Goal: Task Accomplishment & Management: Manage account settings

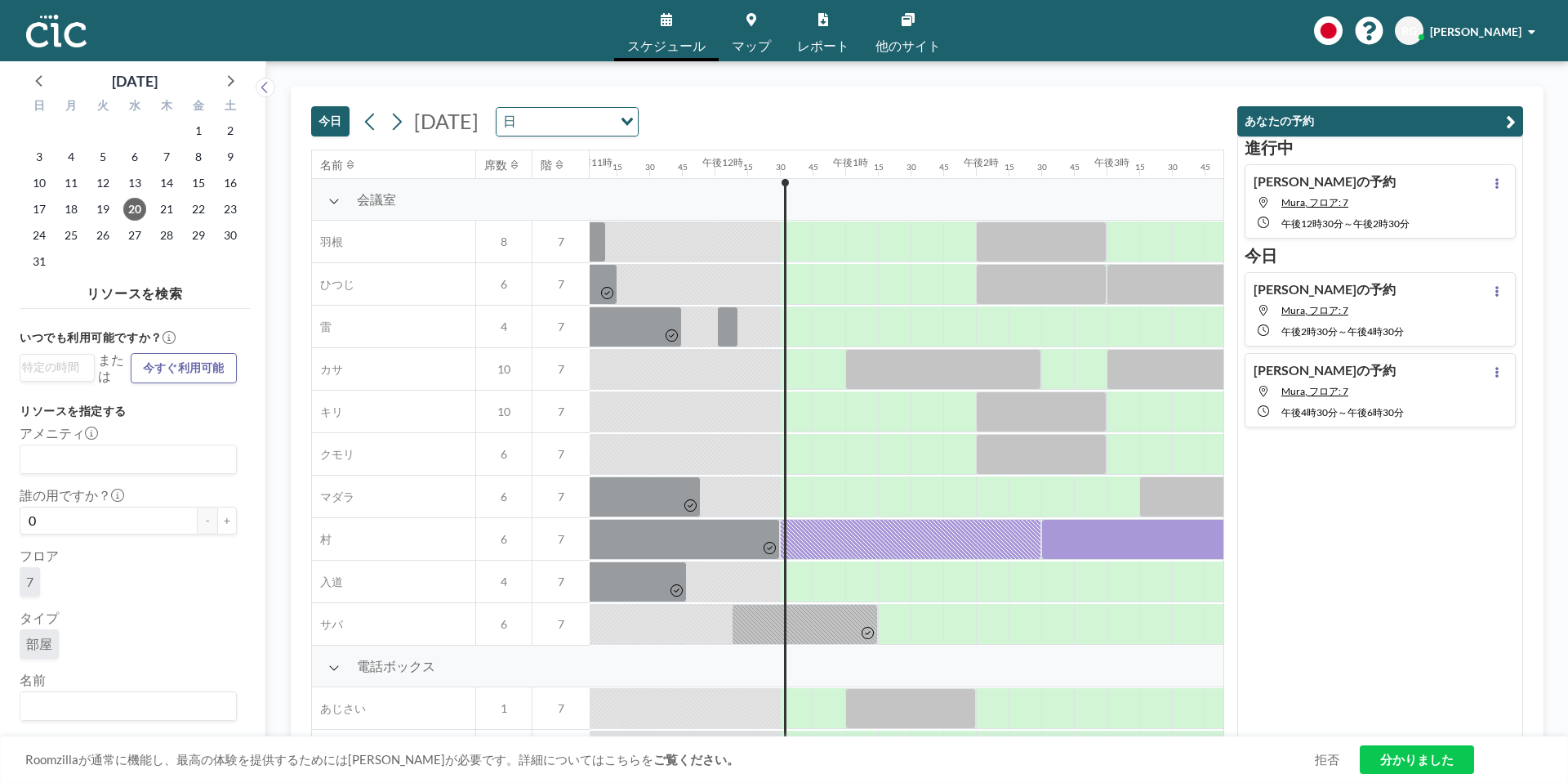
scroll to position [0, 1601]
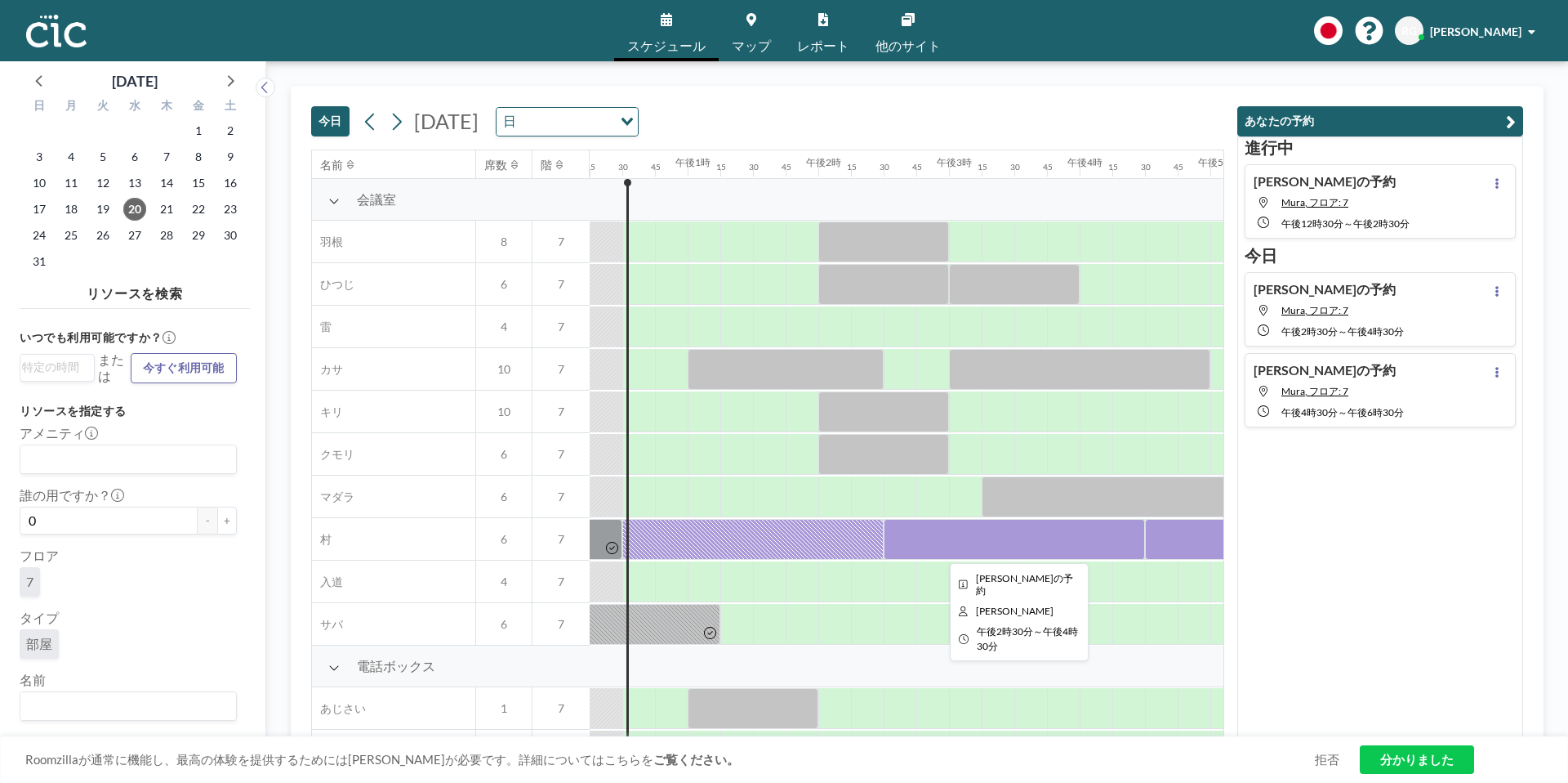
click at [953, 544] on div at bounding box center [1014, 539] width 261 height 41
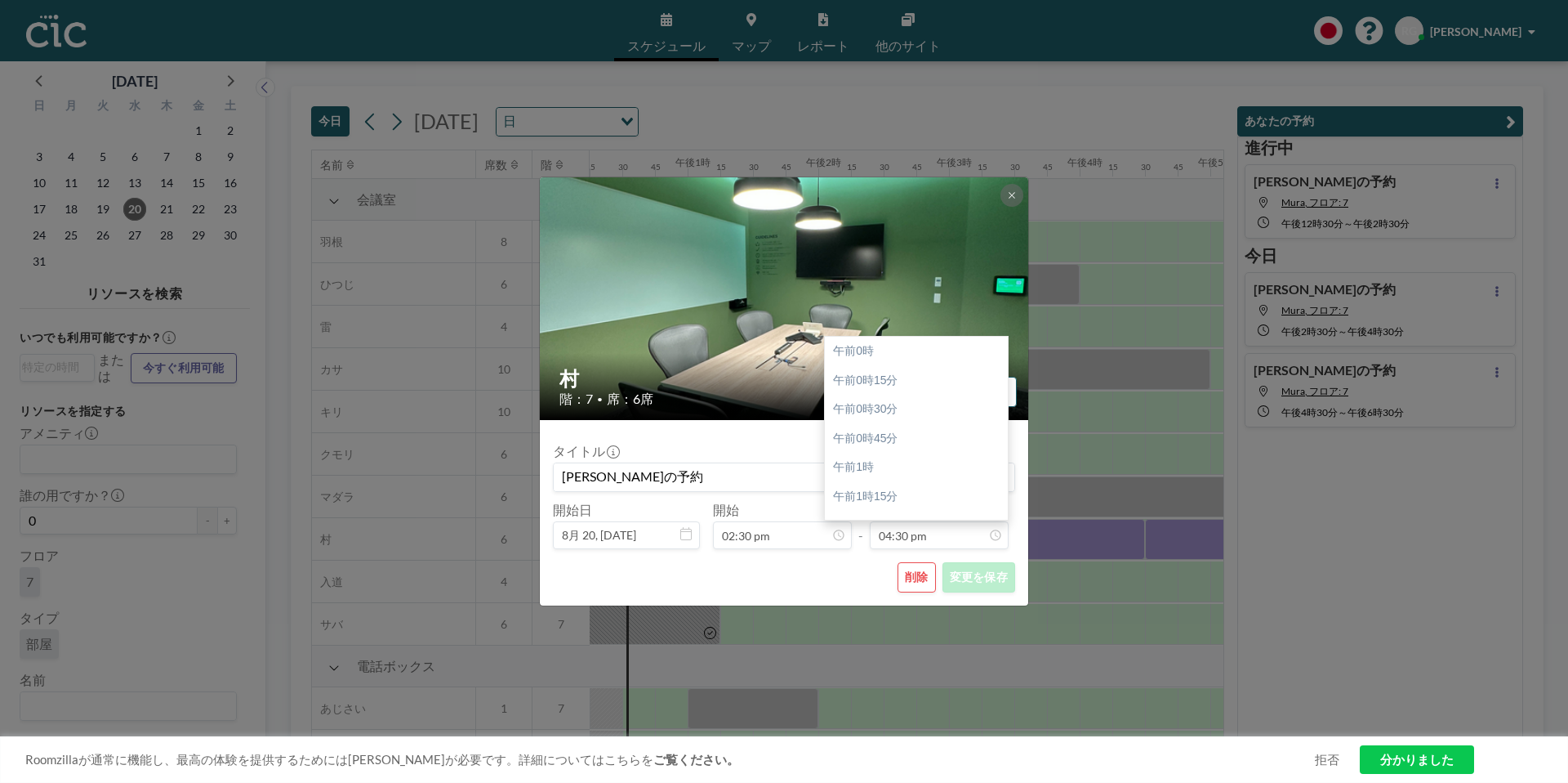
scroll to position [1919, 0]
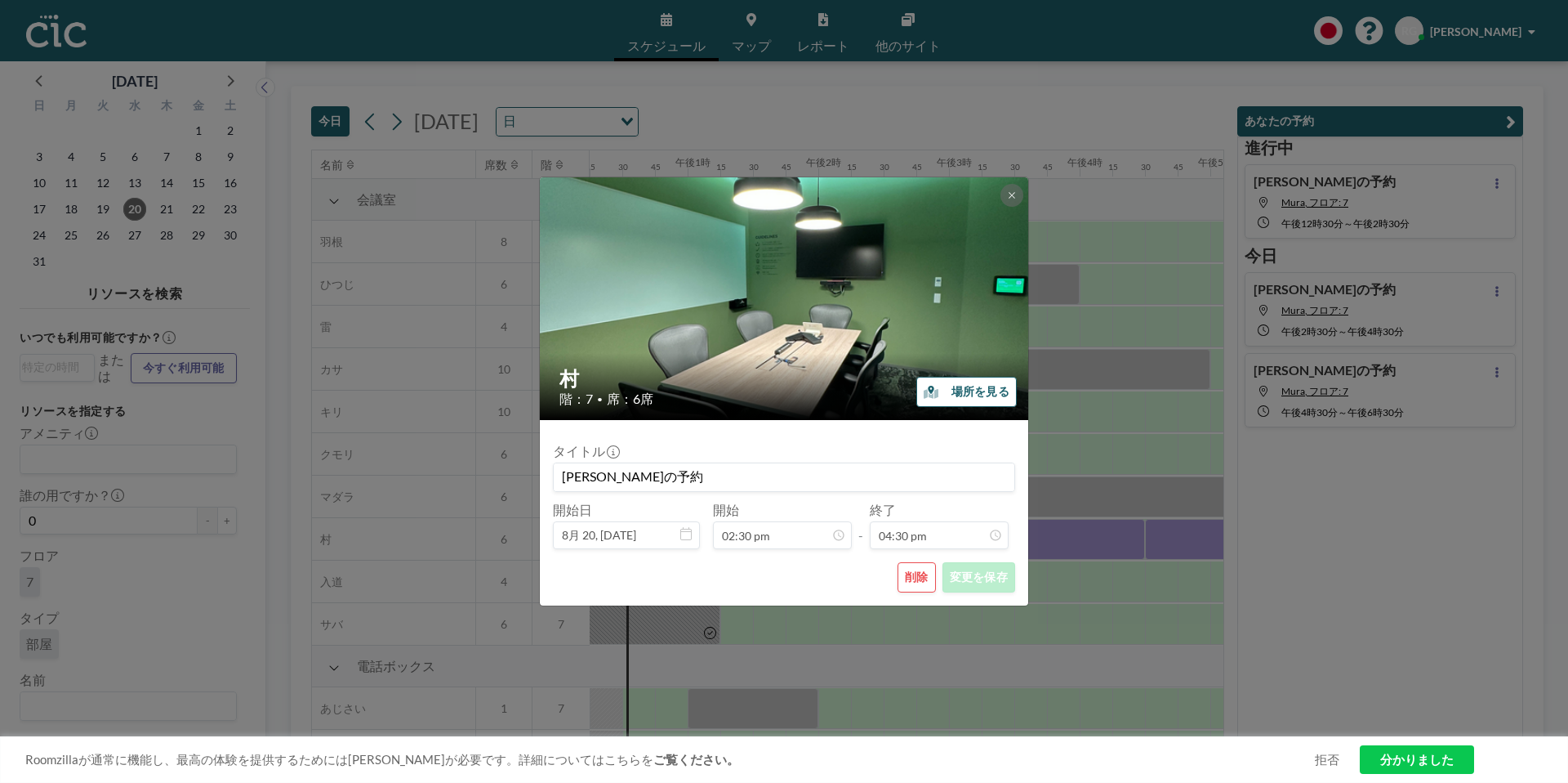
click at [916, 570] on font "削除" at bounding box center [917, 577] width 24 height 14
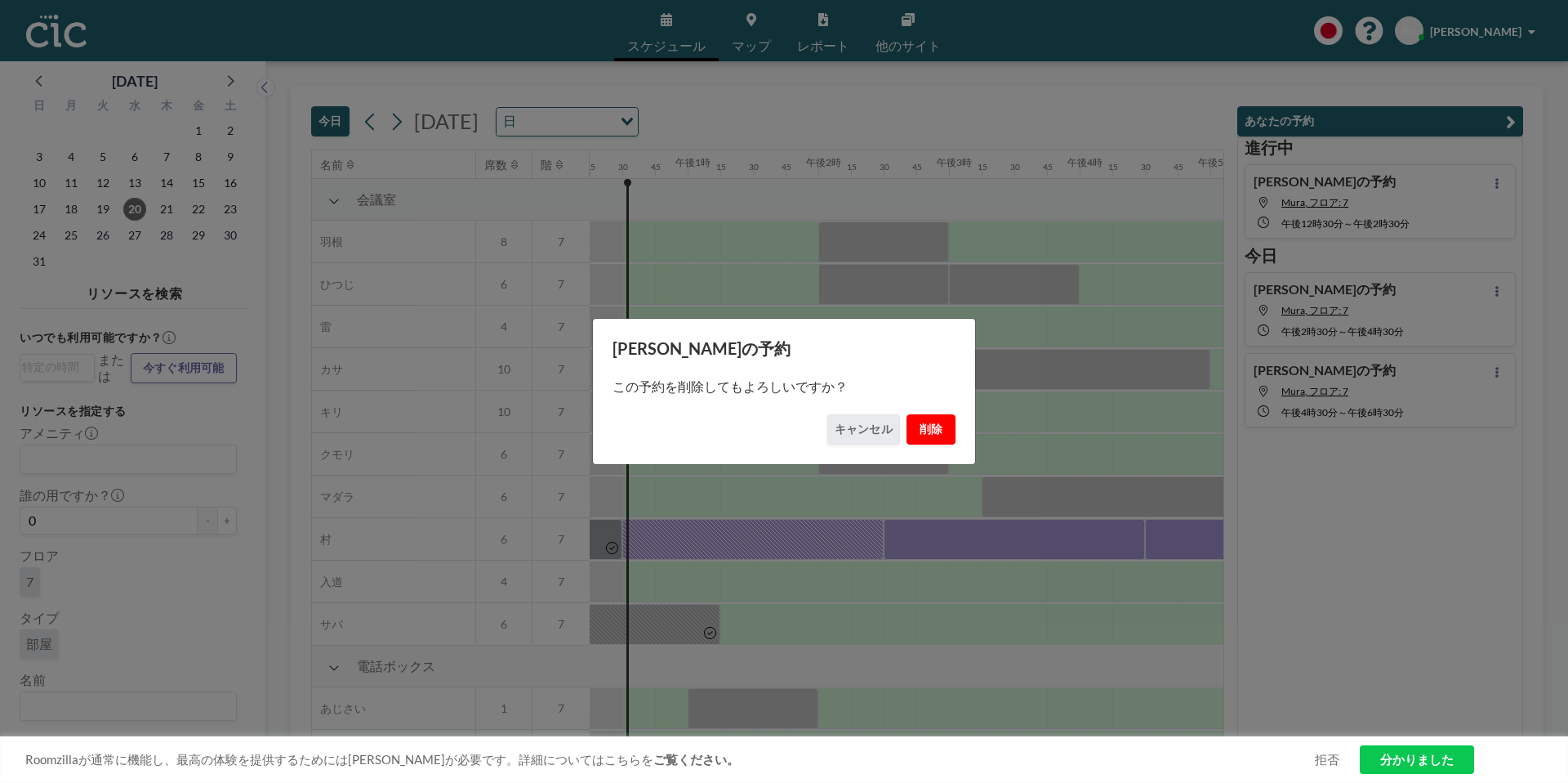
click at [932, 426] on font "削除" at bounding box center [931, 429] width 24 height 14
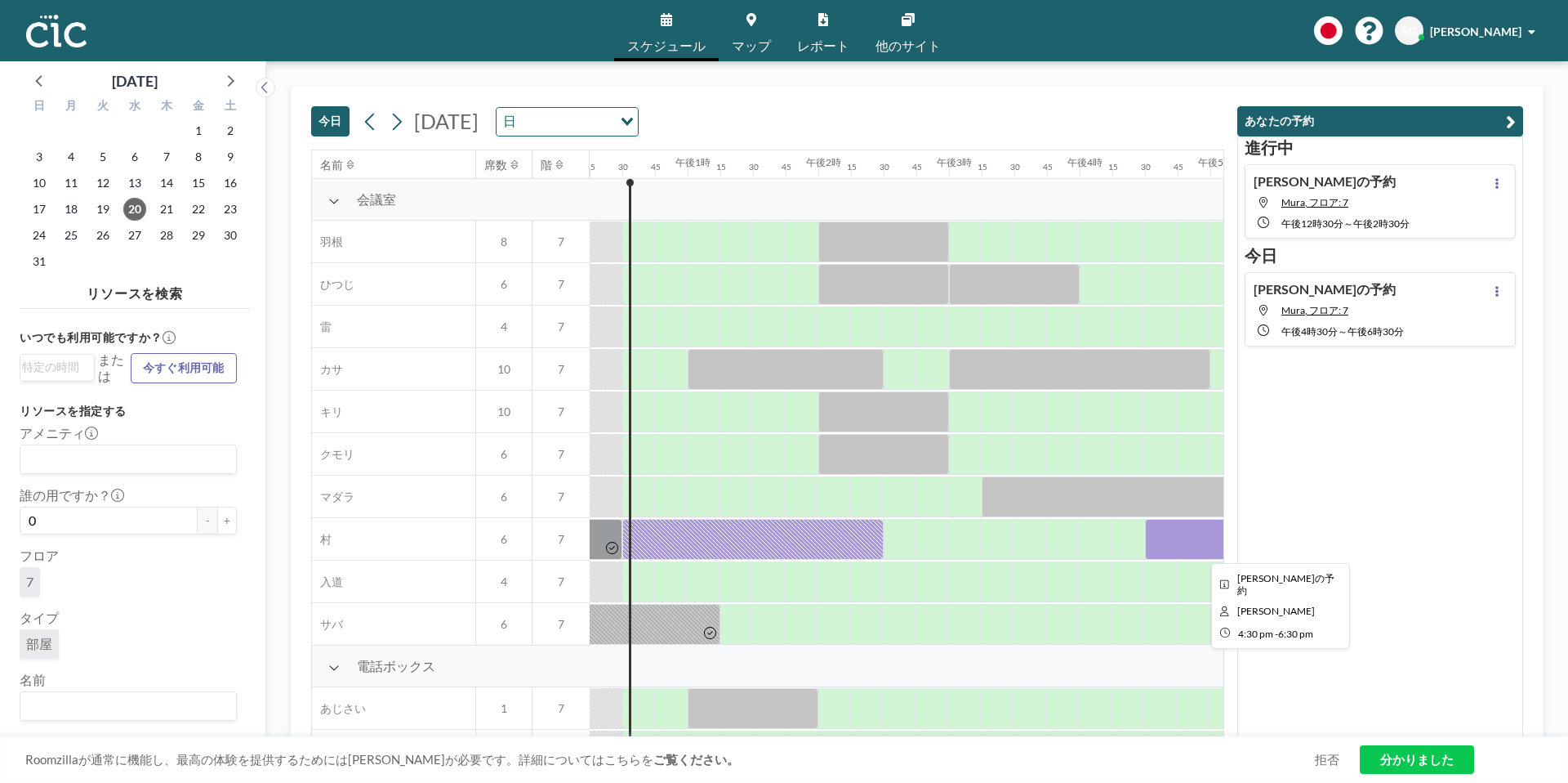
click at [1159, 545] on div at bounding box center [1276, 539] width 261 height 41
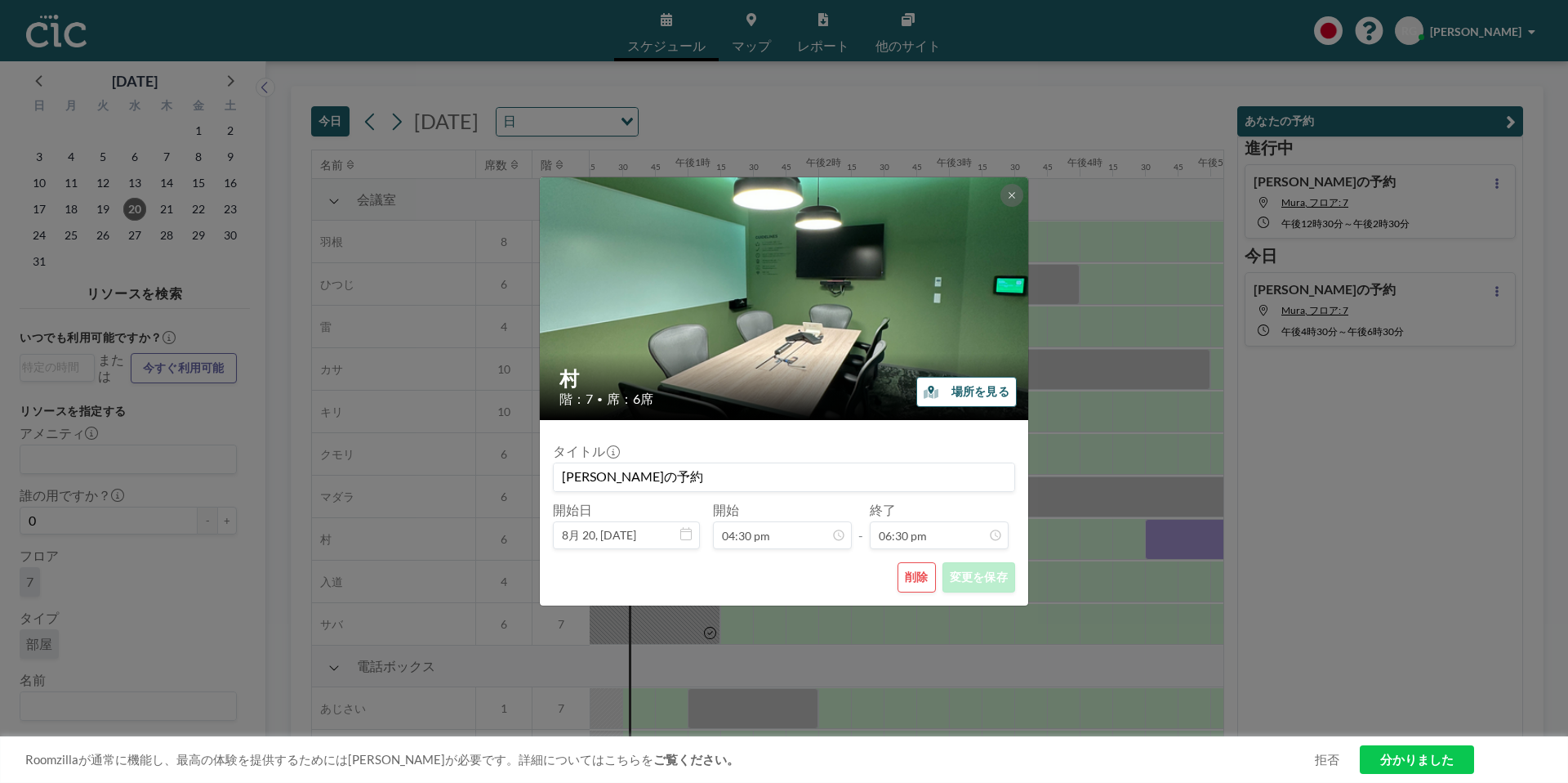
click at [919, 578] on font "削除" at bounding box center [917, 577] width 24 height 14
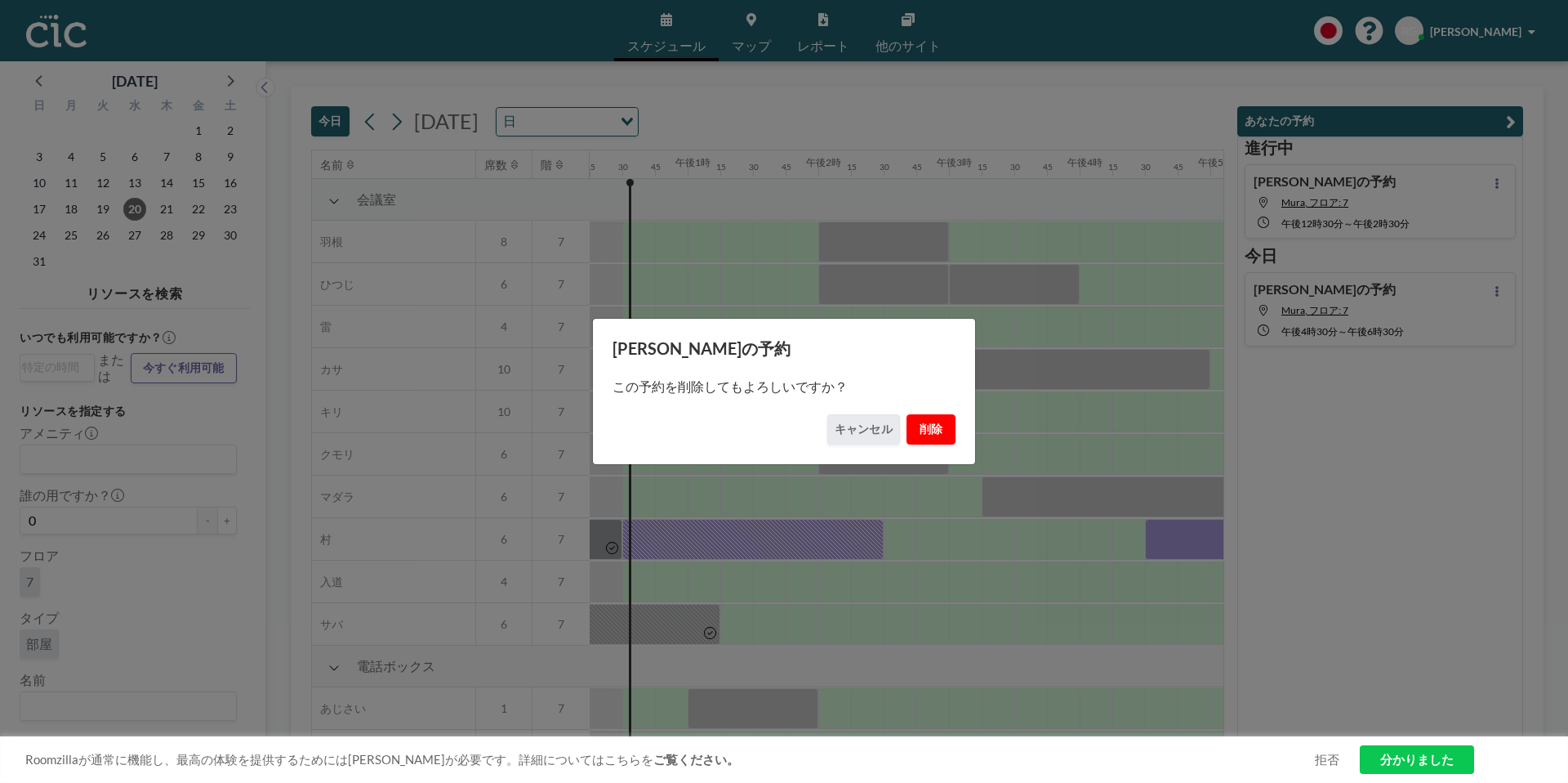
click at [940, 437] on font "削除" at bounding box center [931, 430] width 24 height 16
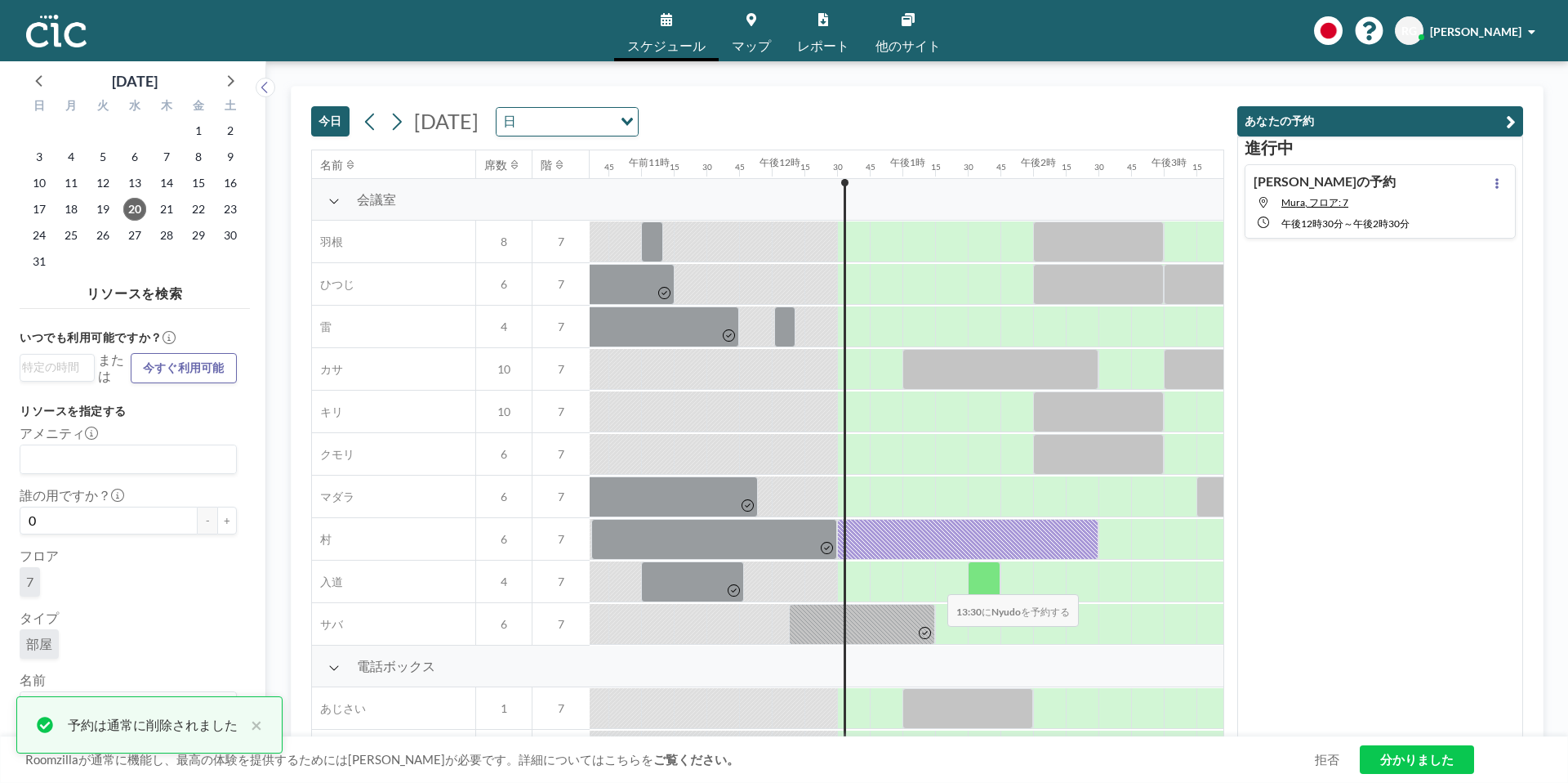
scroll to position [0, 1420]
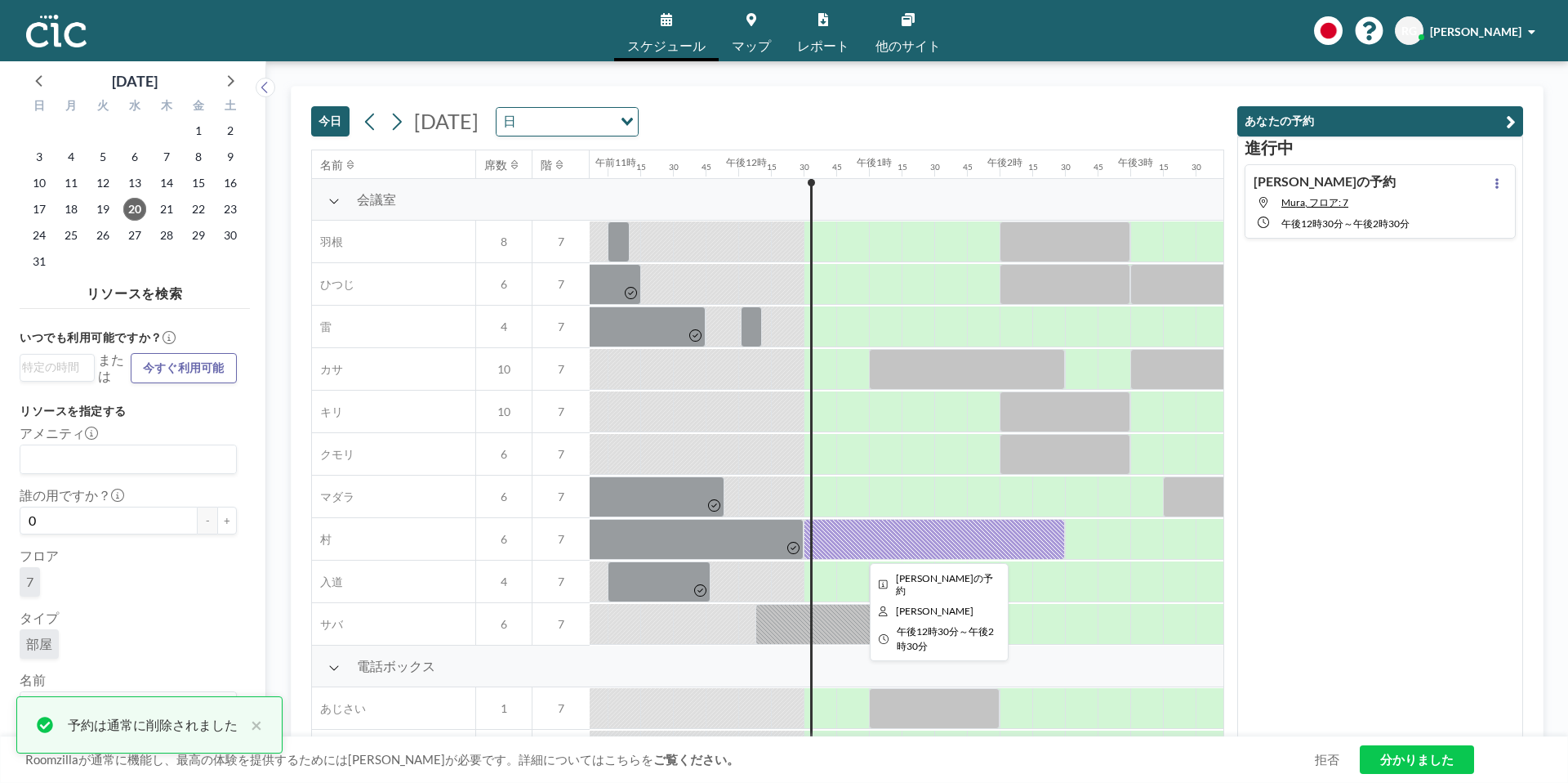
click at [946, 537] on div at bounding box center [934, 539] width 261 height 41
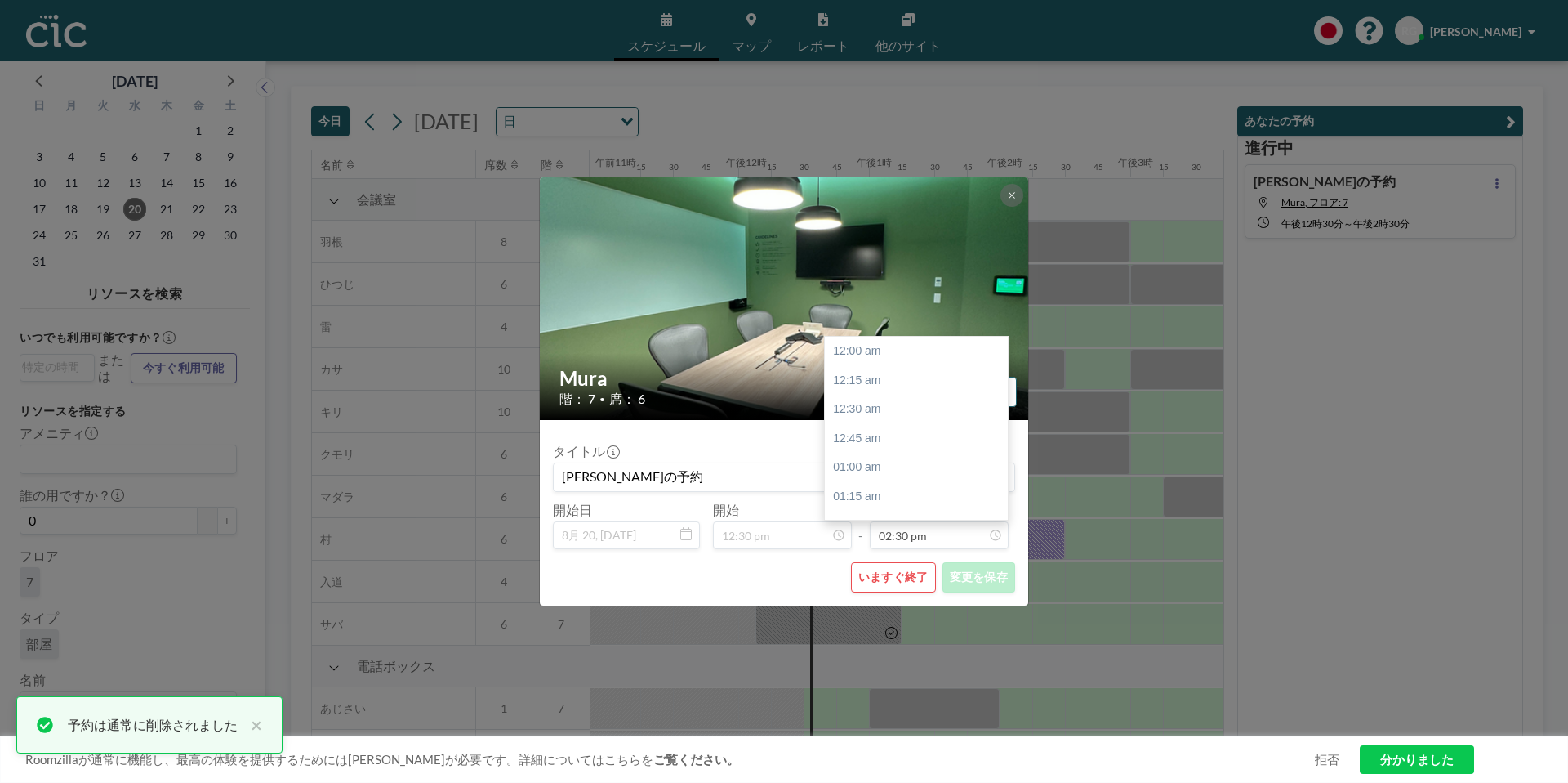
scroll to position [1686, 0]
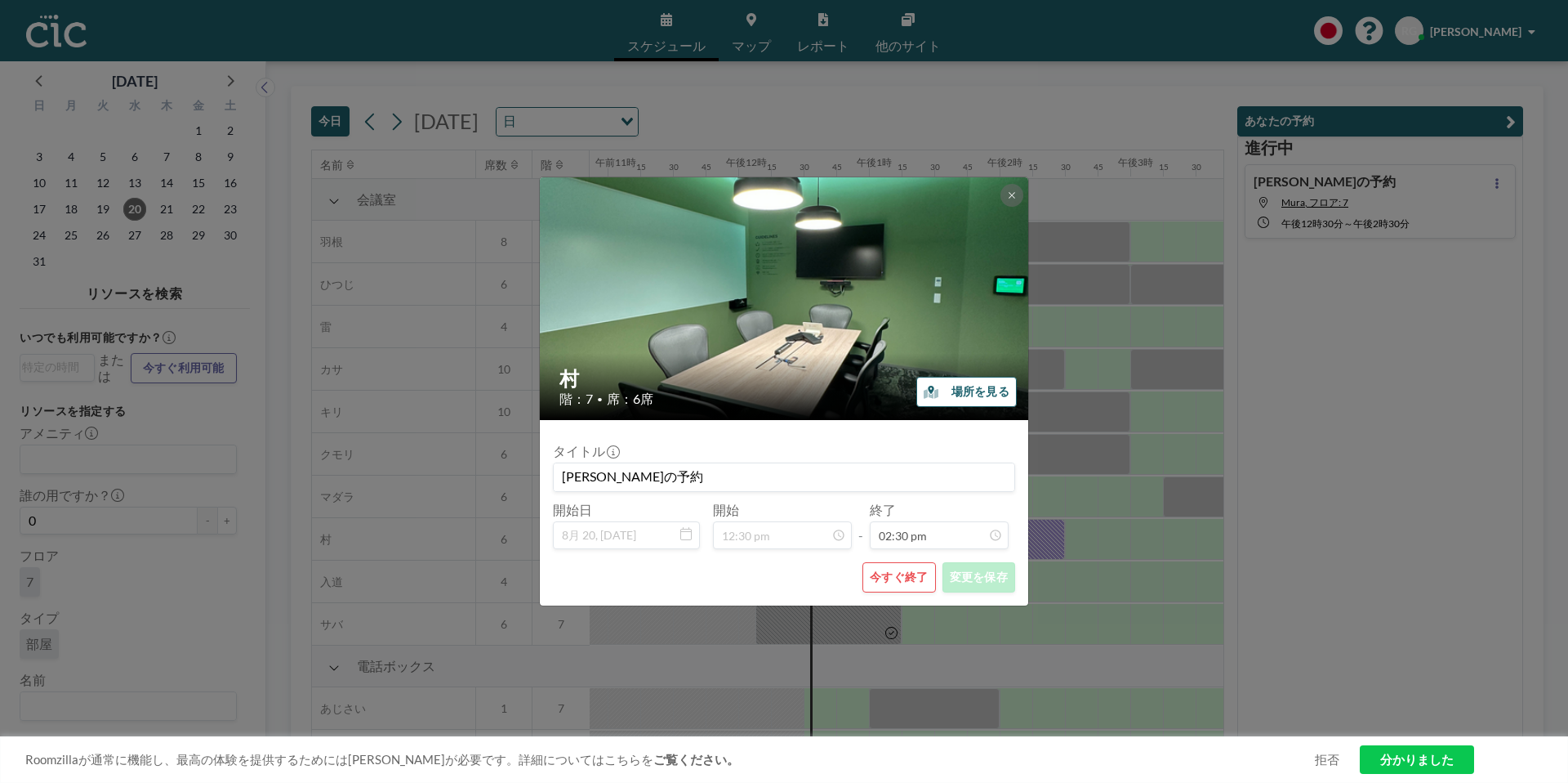
click at [1068, 592] on div "村 階：7 • 席：6席 場所を見る タイトル [PERSON_NAME]の予約 開始日 8月 20, [DATE] 開始 12:30 pm - 終了 02:…" at bounding box center [784, 391] width 1568 height 783
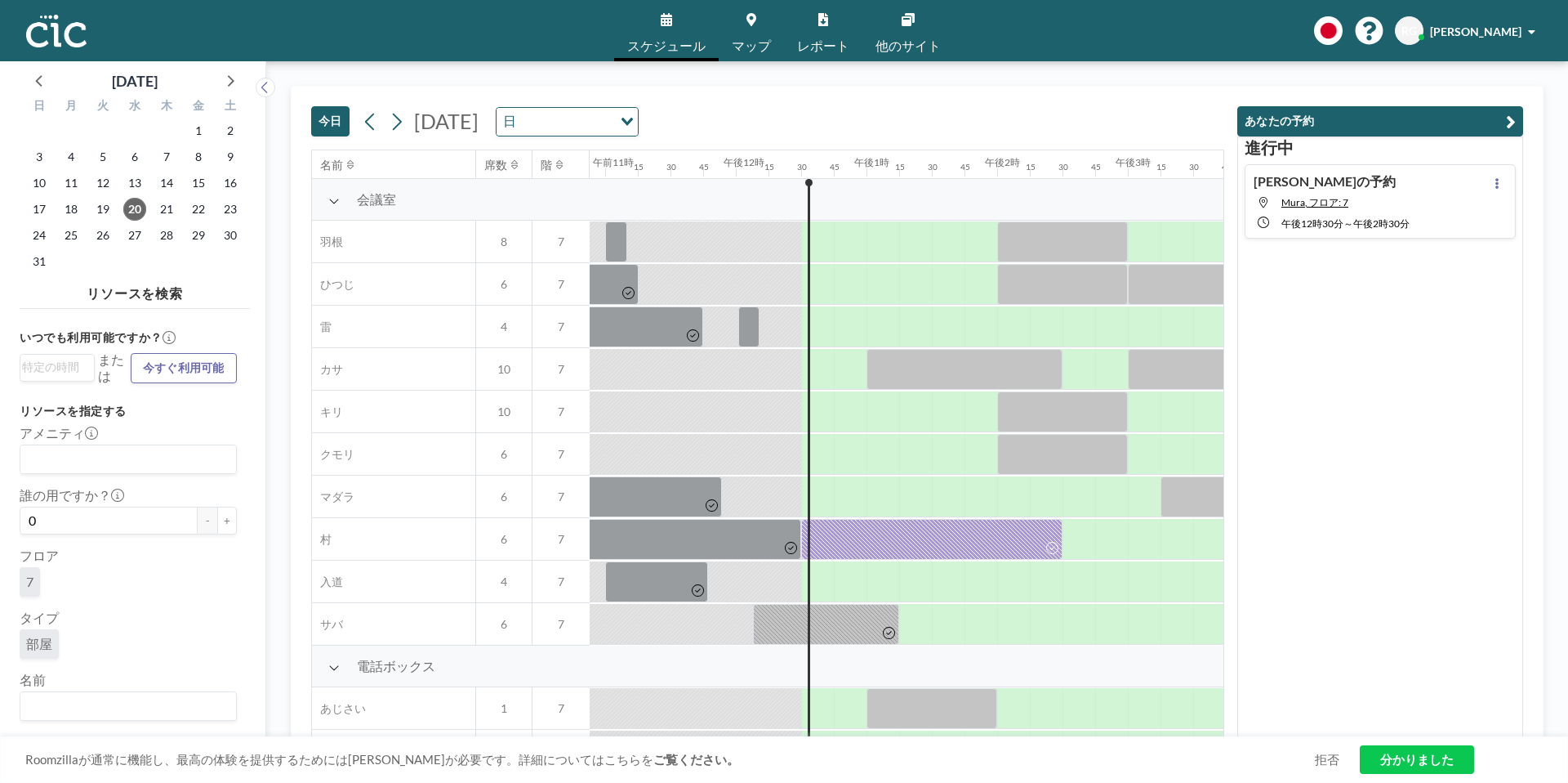
scroll to position [0, 1428]
click at [1480, 36] on font "[PERSON_NAME]" at bounding box center [1476, 32] width 91 height 14
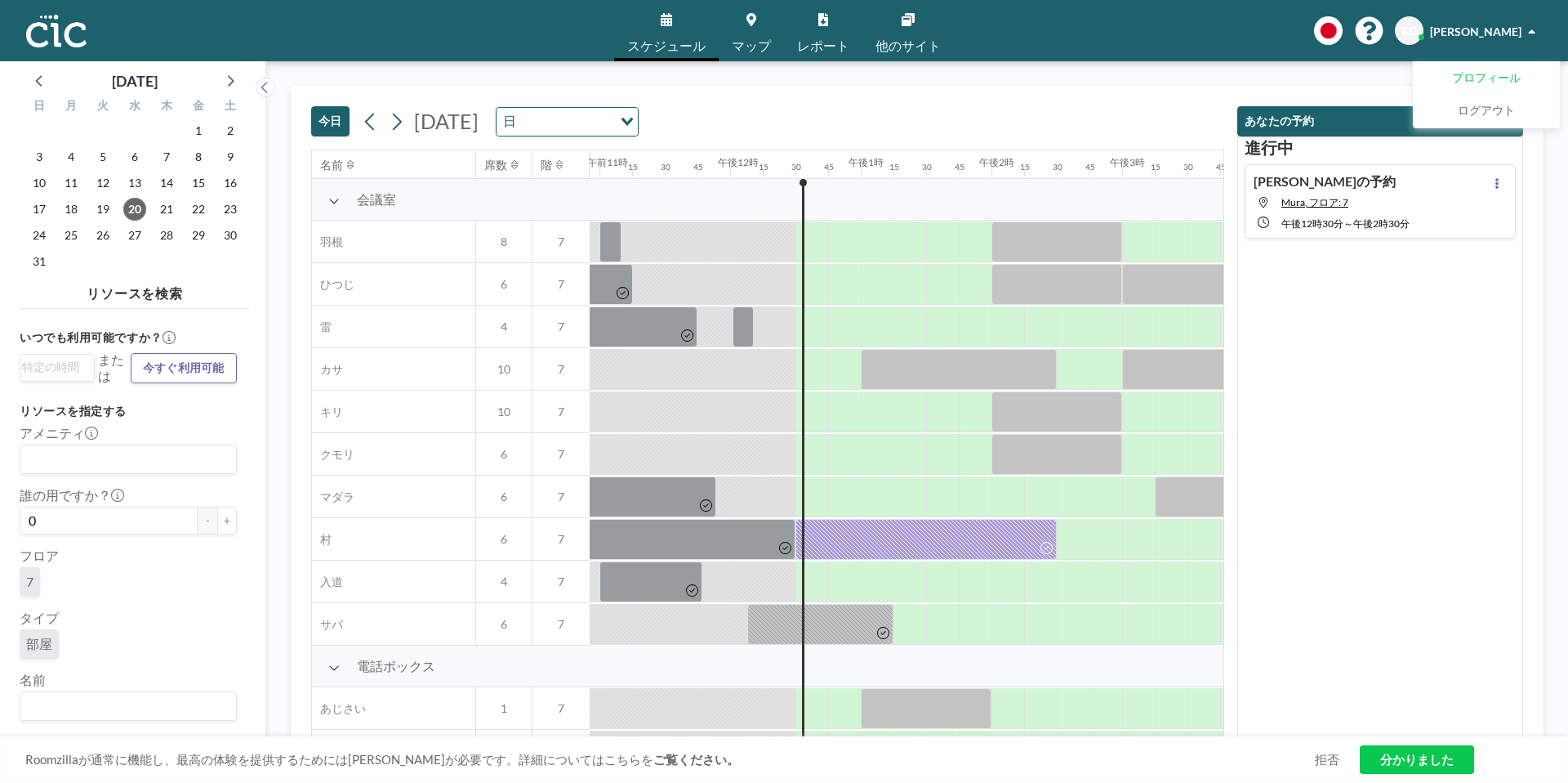
click at [1491, 75] on font "プロフィール" at bounding box center [1486, 77] width 68 height 14
